Goal: Find specific page/section: Find specific page/section

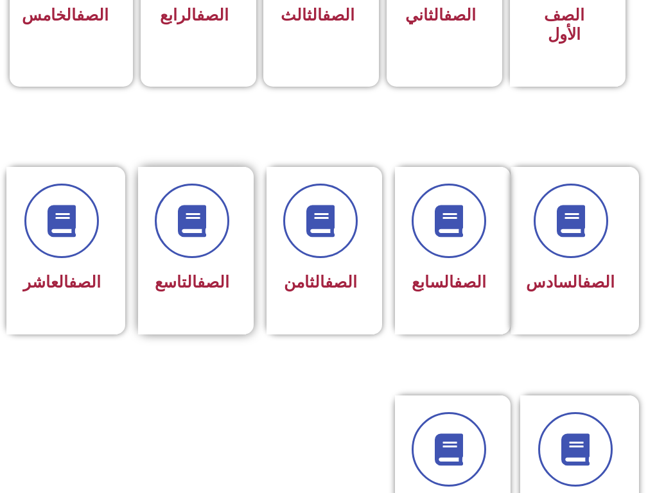
scroll to position [514, 0]
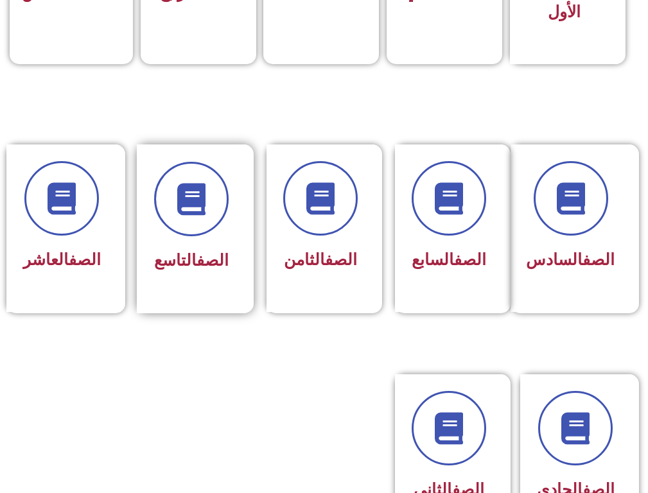
click at [198, 274] on div "الصف التاسع" at bounding box center [191, 261] width 74 height 31
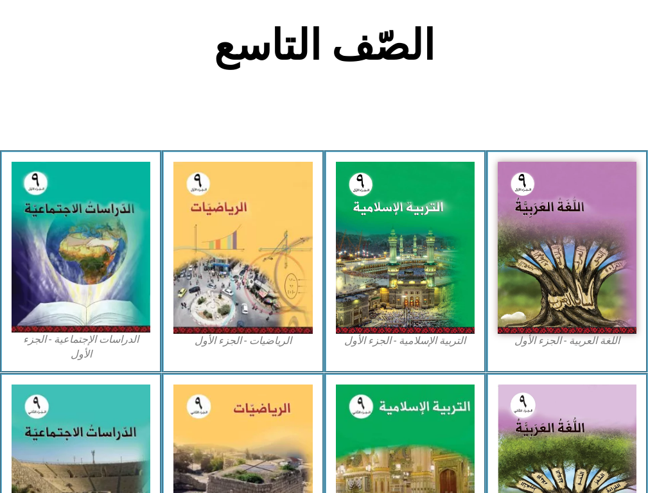
scroll to position [385, 0]
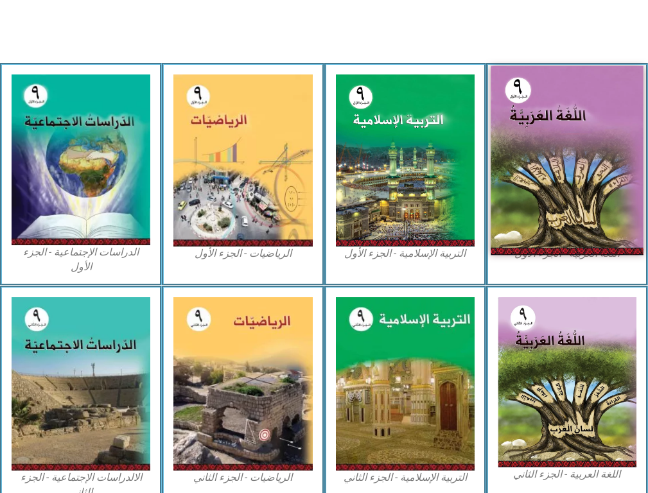
click at [596, 242] on img at bounding box center [566, 160] width 153 height 189
click at [540, 176] on img at bounding box center [566, 160] width 153 height 189
click at [528, 176] on img at bounding box center [566, 160] width 153 height 189
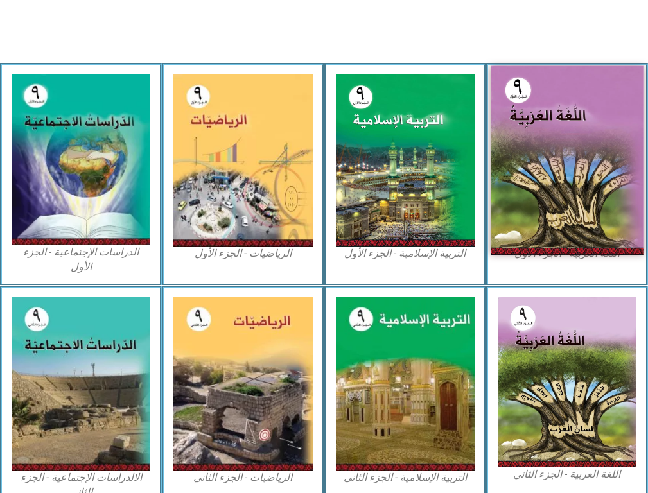
click at [528, 176] on img at bounding box center [566, 160] width 153 height 189
click at [518, 151] on img at bounding box center [566, 160] width 153 height 189
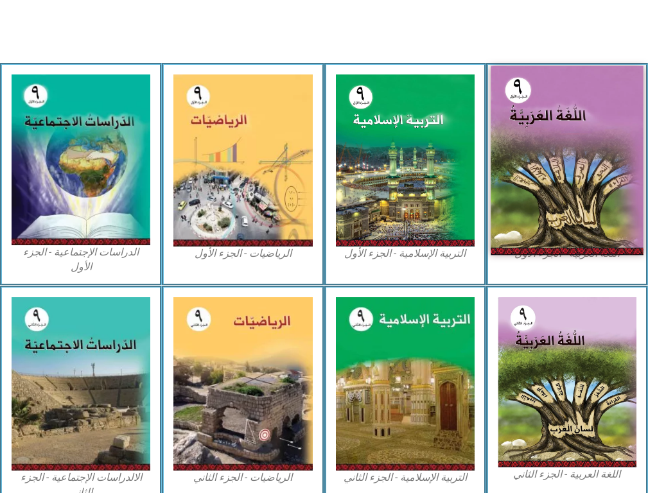
click at [518, 151] on img at bounding box center [566, 160] width 153 height 189
click at [602, 74] on img at bounding box center [566, 160] width 153 height 189
click at [619, 157] on img at bounding box center [566, 160] width 153 height 189
click at [531, 139] on img at bounding box center [566, 160] width 153 height 189
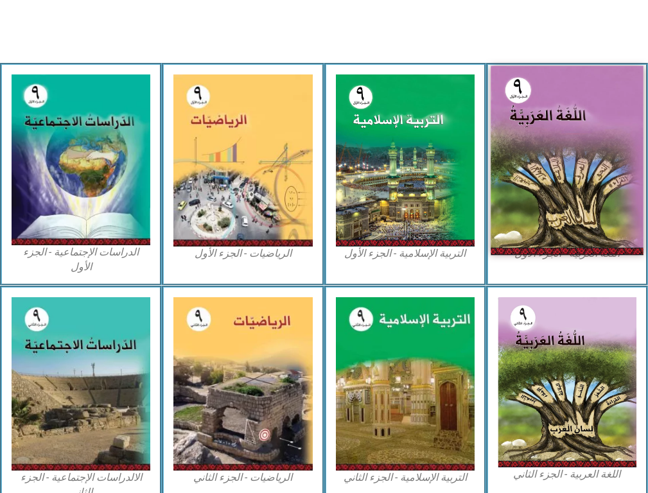
click at [531, 139] on img at bounding box center [566, 160] width 153 height 189
click at [562, 166] on img at bounding box center [566, 160] width 153 height 189
click at [589, 192] on img at bounding box center [566, 160] width 153 height 189
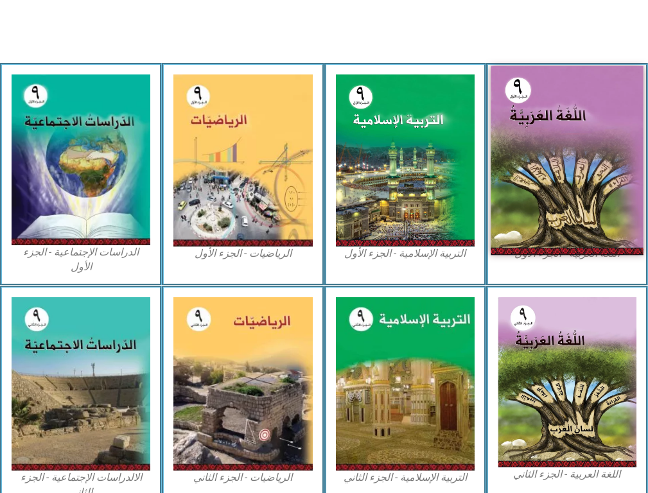
click at [589, 192] on img at bounding box center [566, 160] width 153 height 189
click at [550, 252] on img at bounding box center [566, 160] width 153 height 189
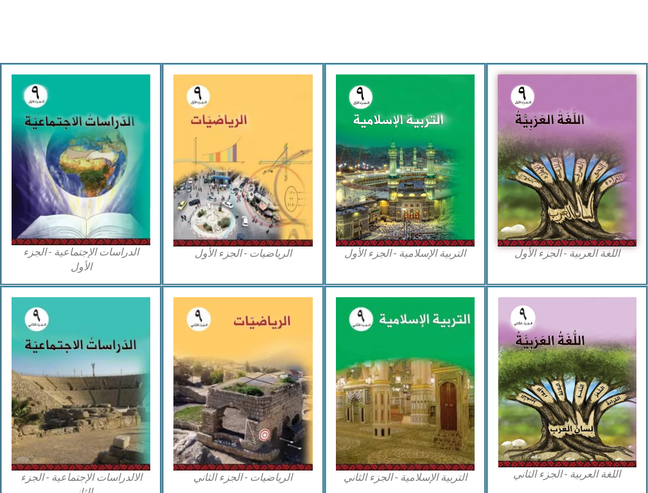
drag, startPoint x: 550, startPoint y: 252, endPoint x: 657, endPoint y: 0, distance: 273.9
click at [574, 157] on img at bounding box center [567, 160] width 139 height 172
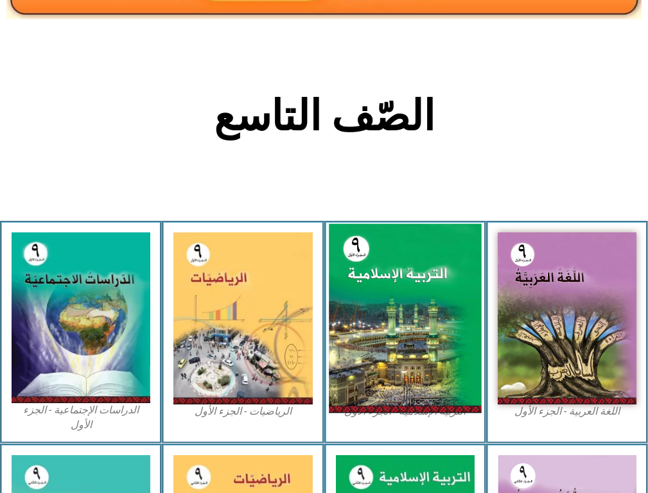
scroll to position [642, 0]
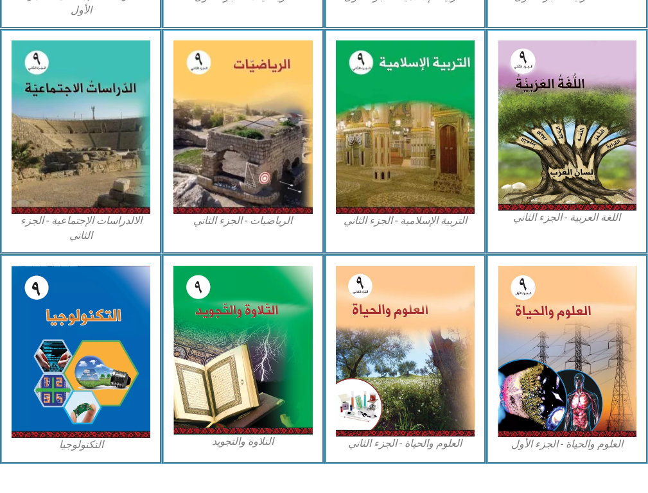
click at [397, 214] on figcaption "التربية الإسلامية - الجزء الثاني" at bounding box center [405, 221] width 139 height 14
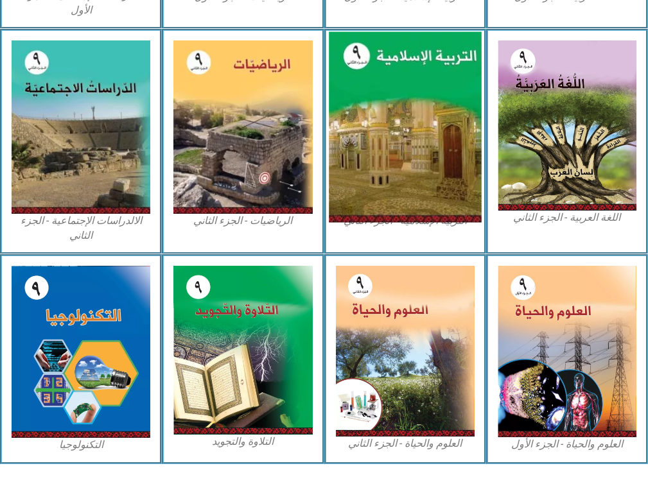
click at [401, 152] on img at bounding box center [405, 126] width 153 height 191
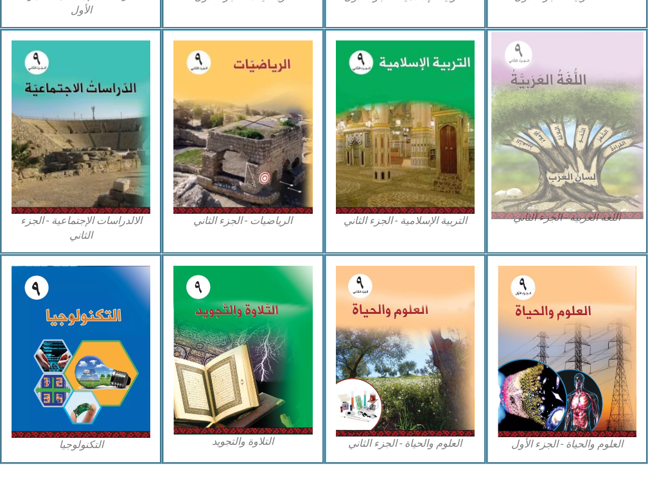
click at [628, 140] on img at bounding box center [566, 125] width 153 height 187
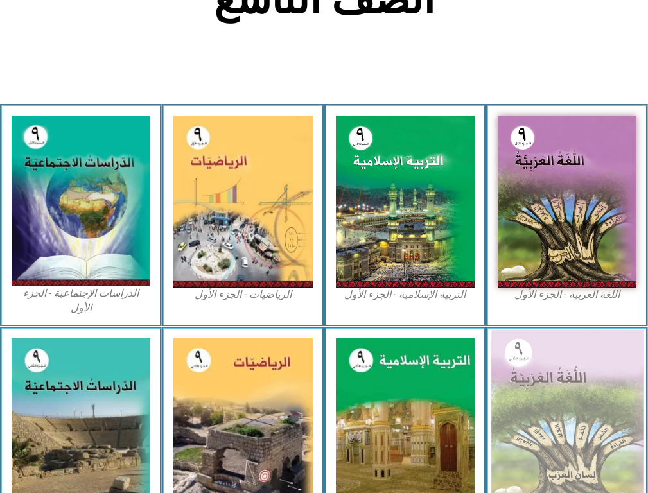
scroll to position [257, 0]
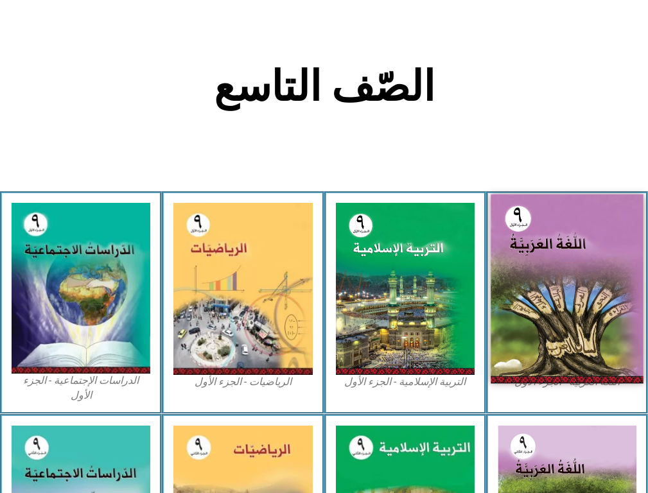
click at [562, 291] on img at bounding box center [566, 289] width 153 height 189
click at [562, 290] on img at bounding box center [566, 289] width 153 height 189
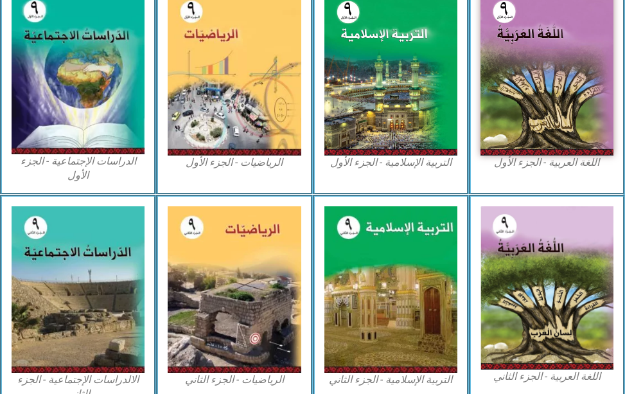
scroll to position [224, 0]
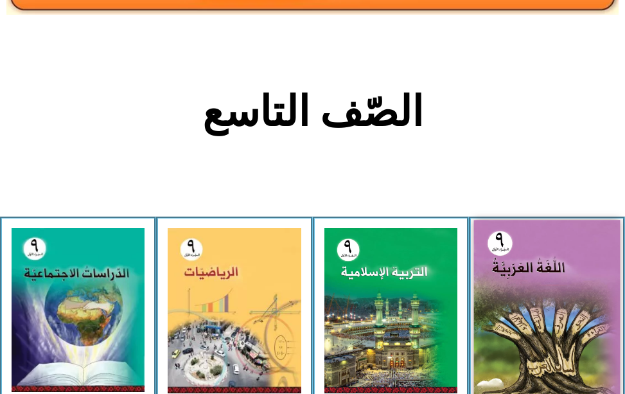
click at [538, 330] on img at bounding box center [546, 310] width 146 height 181
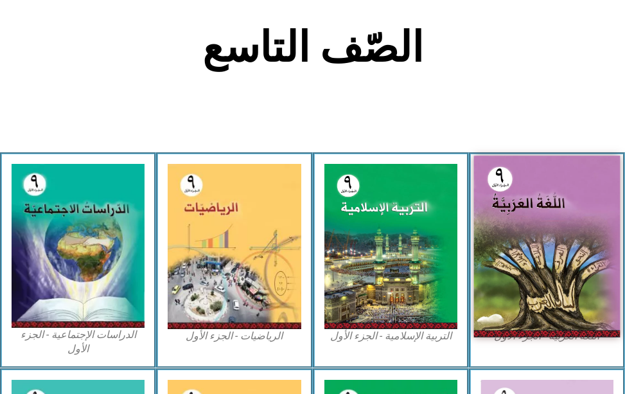
click at [537, 336] on img at bounding box center [546, 245] width 146 height 181
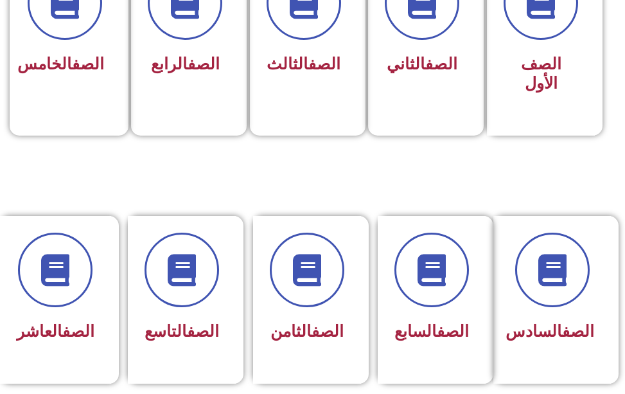
scroll to position [578, 0]
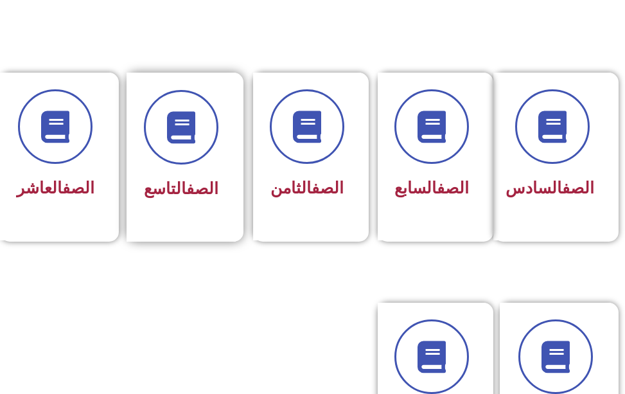
click at [148, 185] on span "الصف التاسع" at bounding box center [181, 188] width 74 height 19
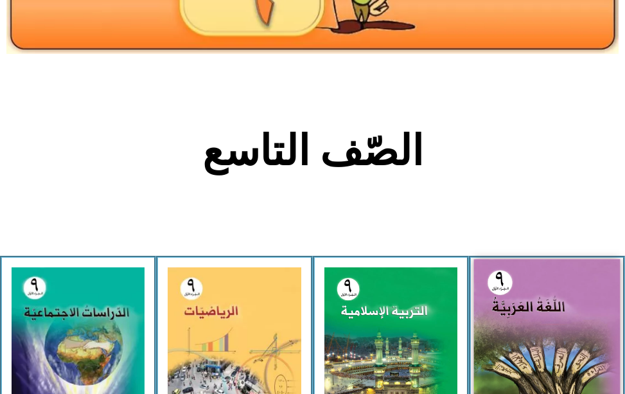
scroll to position [257, 0]
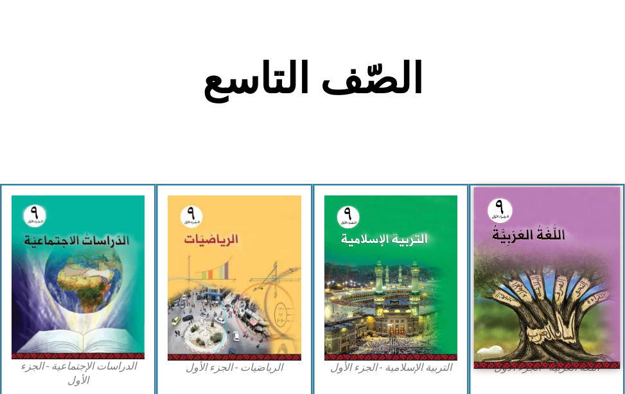
click at [505, 255] on img at bounding box center [546, 277] width 146 height 181
click at [522, 359] on figure "اللغة العربية - الجزء الأول​" at bounding box center [546, 284] width 133 height 179
